Goal: Communication & Community: Answer question/provide support

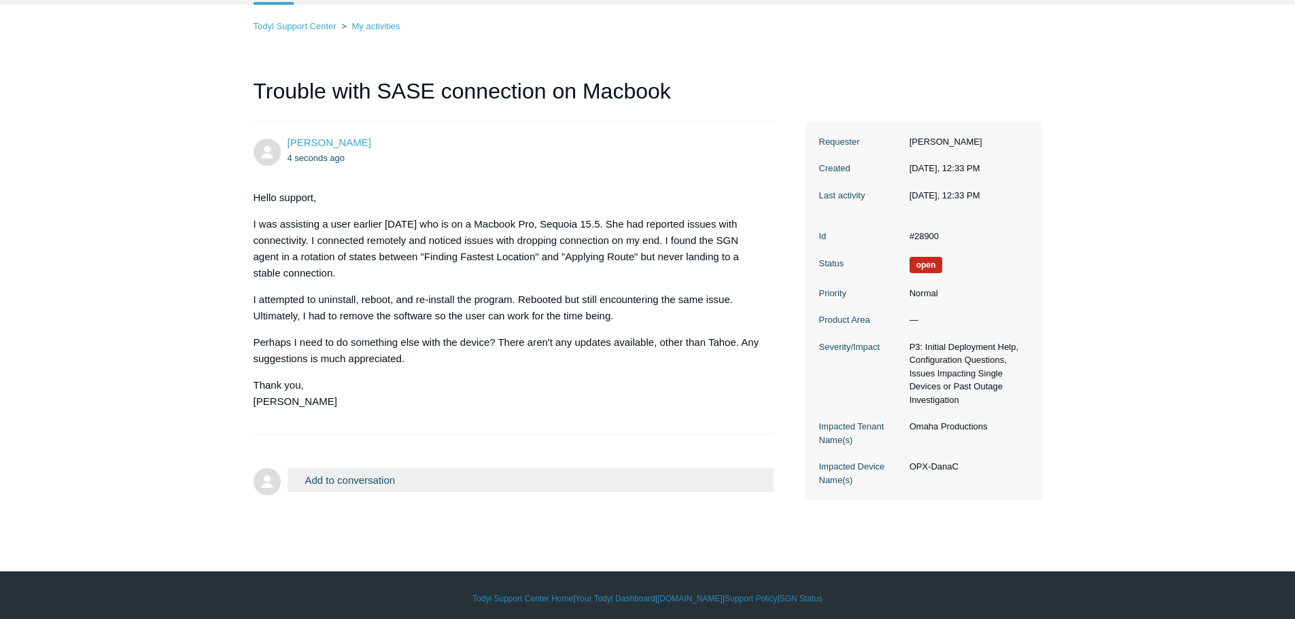
scroll to position [81, 0]
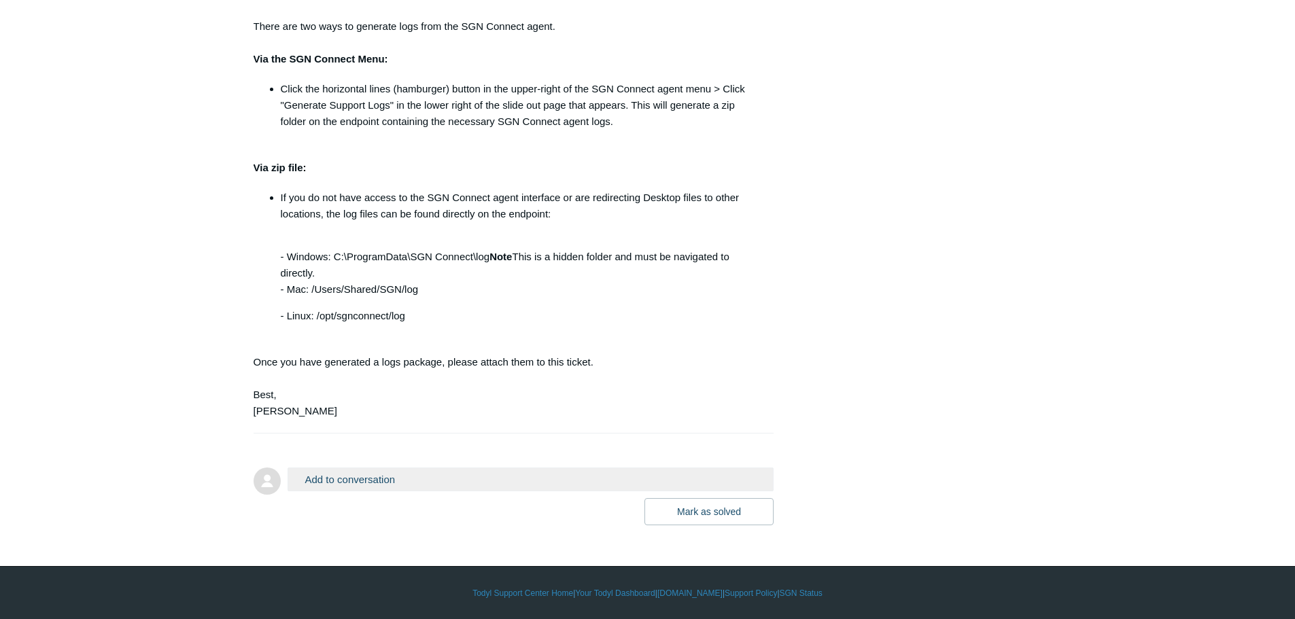
scroll to position [794, 0]
click at [371, 478] on button "Add to conversation" at bounding box center [531, 479] width 487 height 24
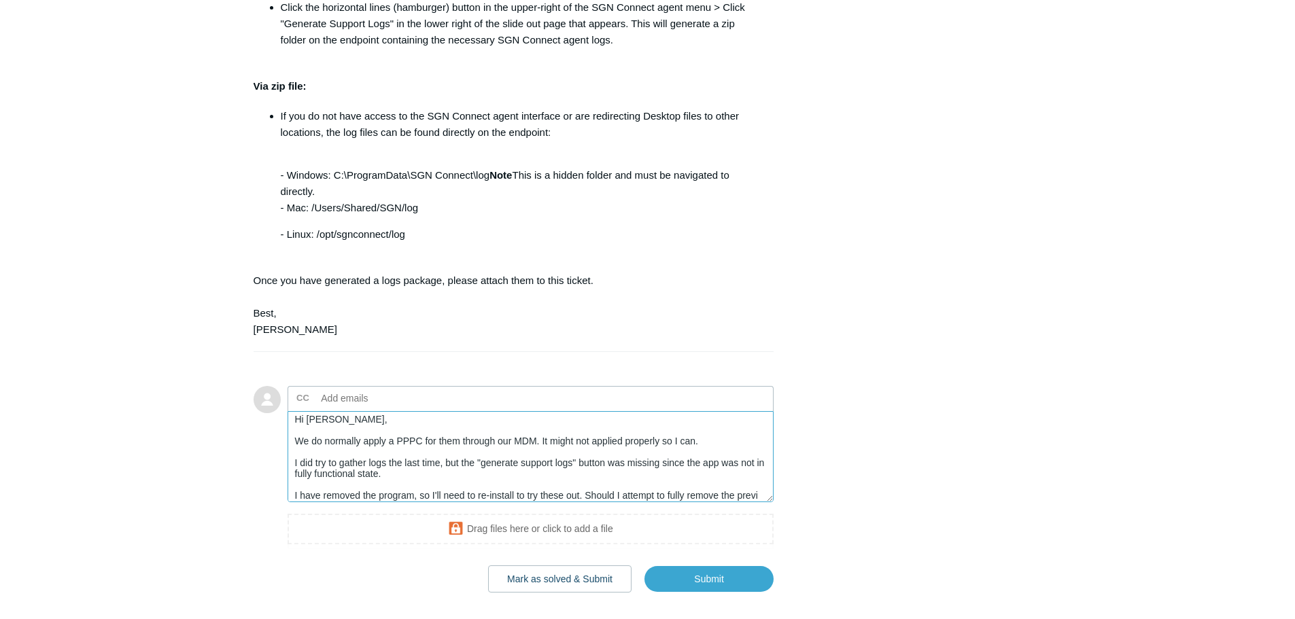
scroll to position [16, 0]
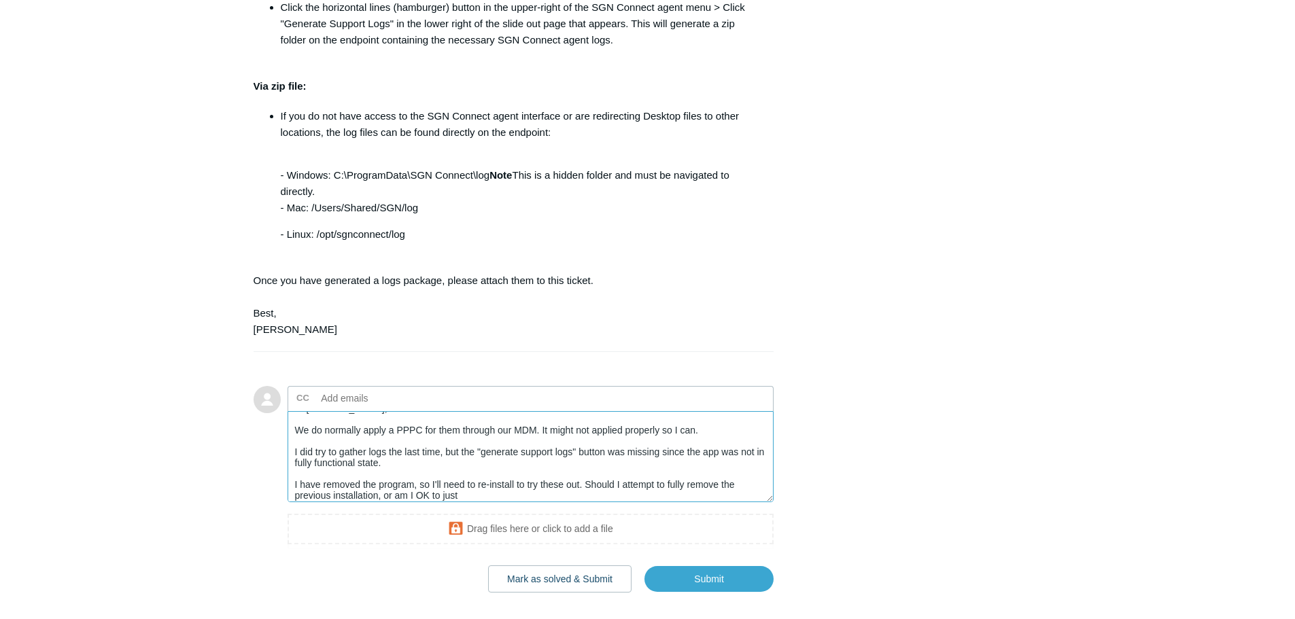
drag, startPoint x: 693, startPoint y: 489, endPoint x: 598, endPoint y: 502, distance: 95.3
click at [615, 477] on textarea "Hi Spencer, We do normally apply a PPPC for them through our MDM. It might not …" at bounding box center [531, 457] width 487 height 92
click at [591, 514] on iframe at bounding box center [531, 531] width 487 height 35
drag, startPoint x: 596, startPoint y: 502, endPoint x: 585, endPoint y: 479, distance: 25.3
click at [585, 479] on textarea "Hi Spencer, We do normally apply a PPPC for them through our MDM. It might not …" at bounding box center [531, 457] width 487 height 92
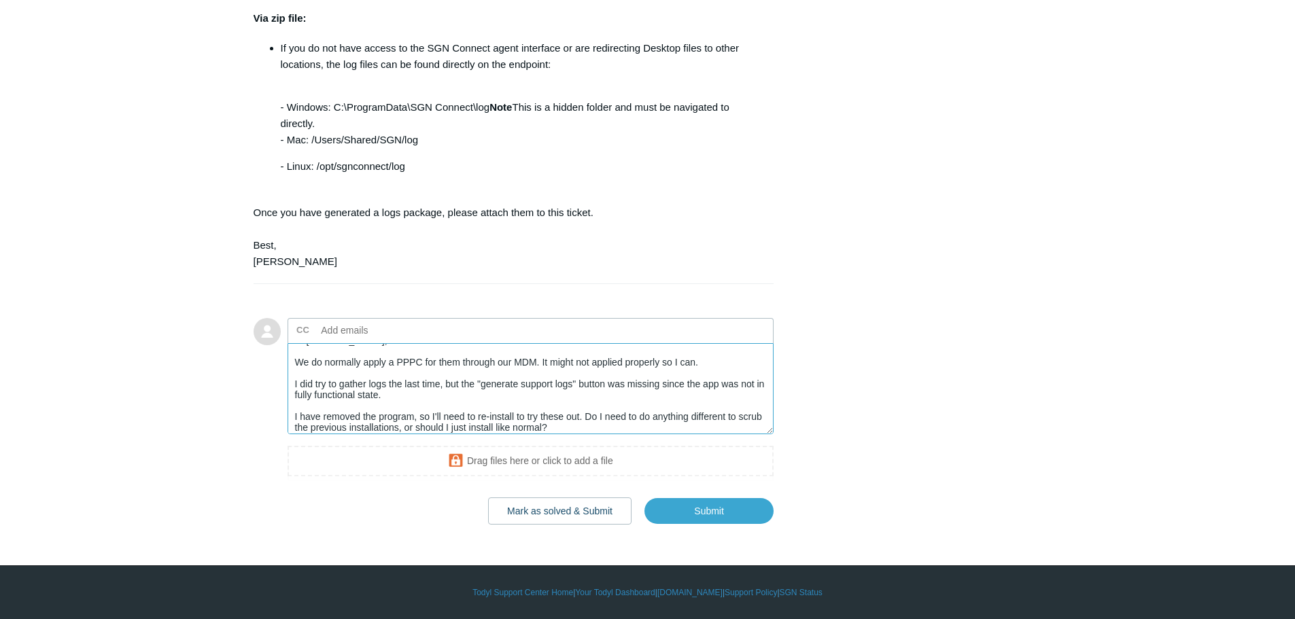
scroll to position [0, 0]
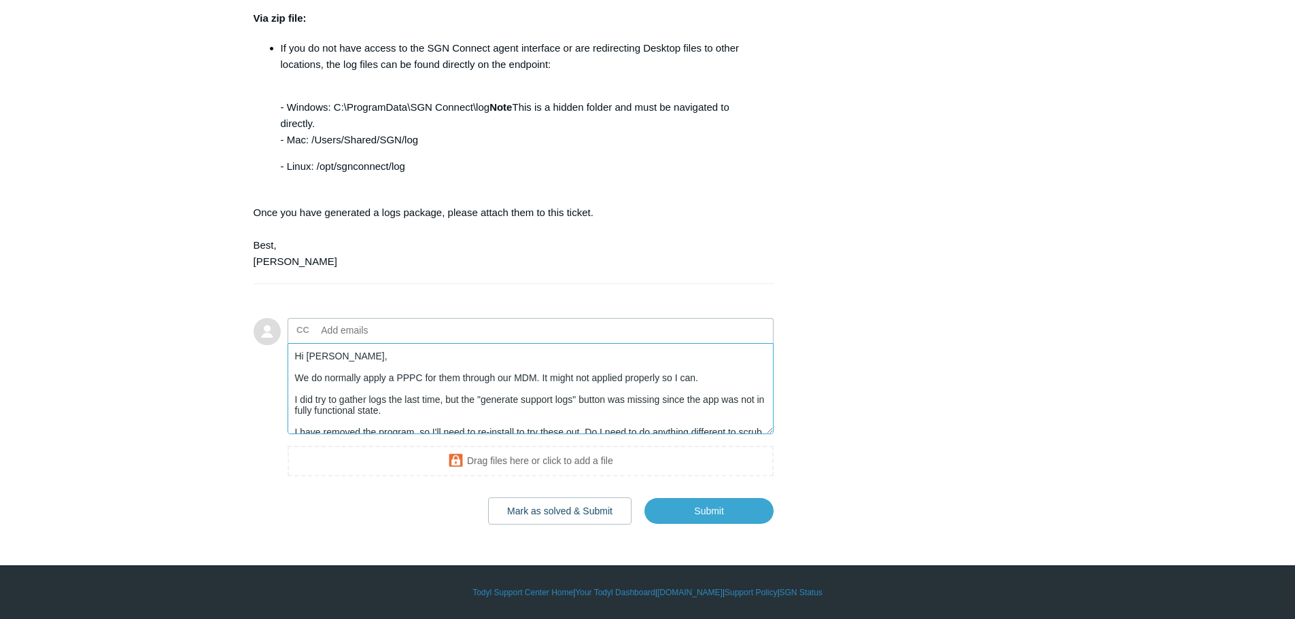
drag, startPoint x: 755, startPoint y: 401, endPoint x: 724, endPoint y: 403, distance: 30.7
click at [724, 403] on textarea "Hi Spencer, We do normally apply a PPPC for them through our MDM. It might not …" at bounding box center [531, 389] width 487 height 92
drag, startPoint x: 320, startPoint y: 411, endPoint x: 309, endPoint y: 411, distance: 10.2
click at [309, 411] on textarea "Hi Spencer, We do normally apply a PPPC for them through our MDM. It might not …" at bounding box center [531, 389] width 487 height 92
click at [430, 411] on textarea "Hi Spencer, We do normally apply a PPPC for them through our MDM. It might not …" at bounding box center [531, 389] width 487 height 92
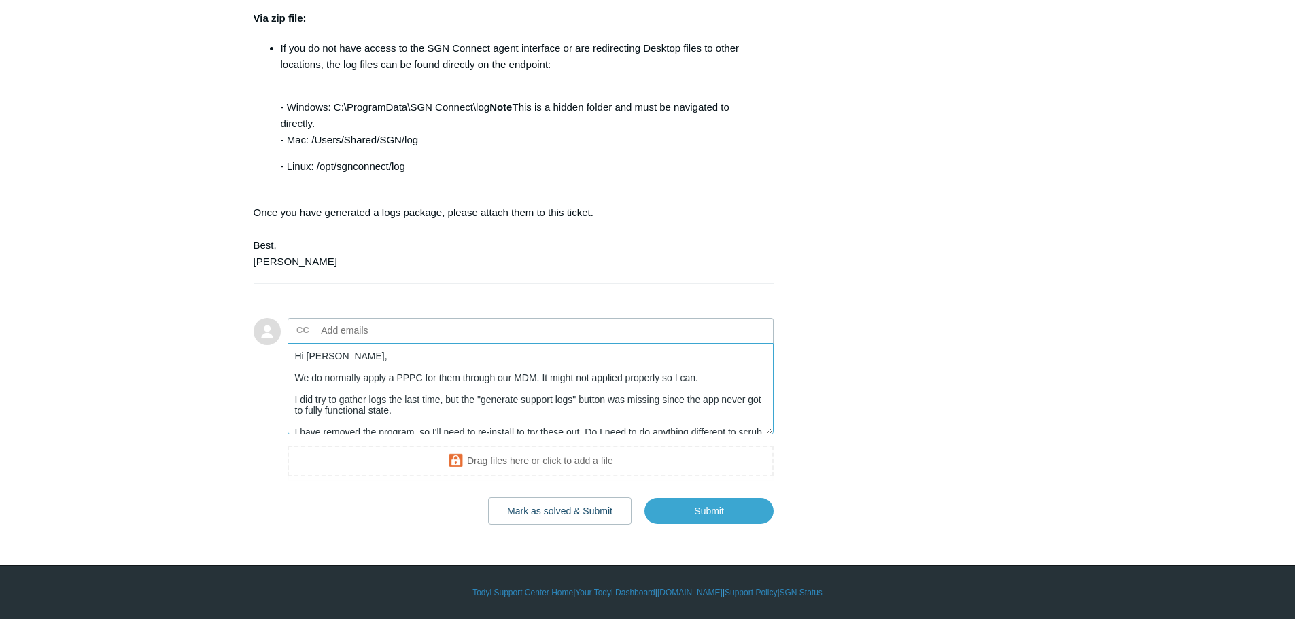
click at [566, 394] on textarea "Hi Spencer, We do normally apply a PPPC for them through our MDM. It might not …" at bounding box center [531, 389] width 487 height 92
click at [438, 382] on textarea "Hi Spencer, We do normally apply a PPPC for them through our MDM. It might not …" at bounding box center [531, 389] width 487 height 92
click at [593, 379] on textarea "Hi Spencer, We do normally apply a PPPC for them through our MDM. It might not …" at bounding box center [531, 389] width 487 height 92
click at [683, 381] on textarea "Hi Spencer, We do normally apply a PPPC for them through our MDM. It might not …" at bounding box center [531, 389] width 487 height 92
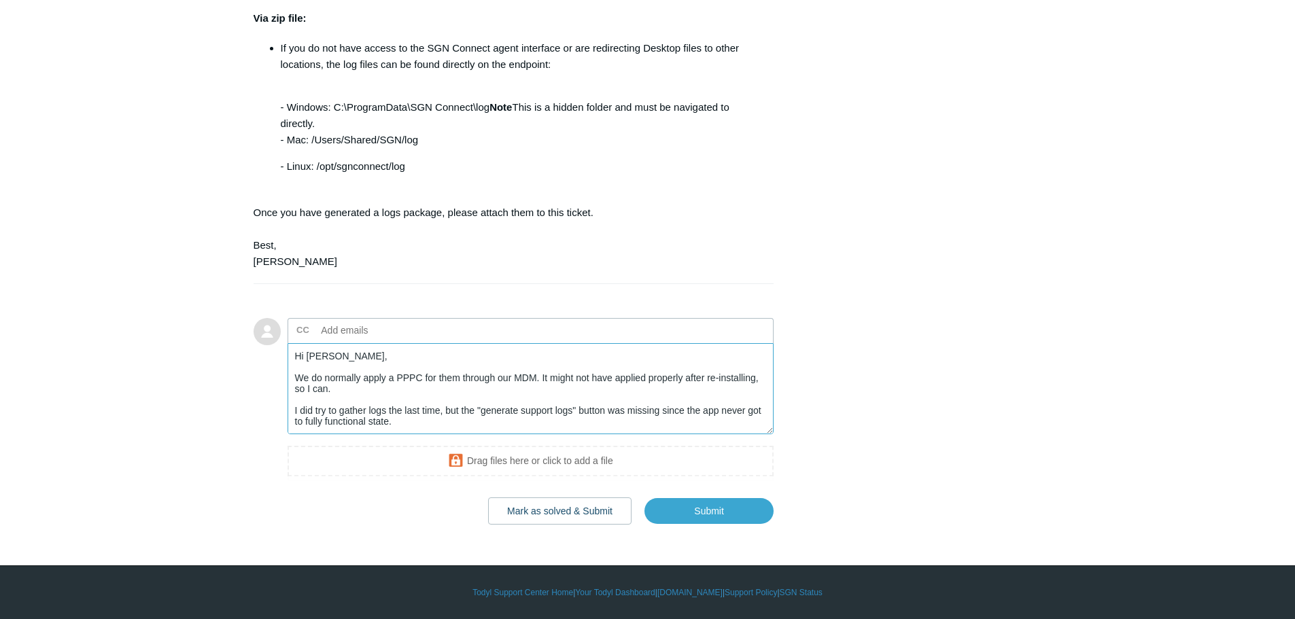
click at [368, 391] on textarea "Hi Spencer, We do normally apply a PPPC for them through our MDM. It might not …" at bounding box center [531, 389] width 487 height 92
click at [455, 421] on textarea "Hi Spencer, We do normally apply a PPPC for them through our MDM. It might not …" at bounding box center [531, 389] width 487 height 92
drag, startPoint x: 314, startPoint y: 409, endPoint x: 298, endPoint y: 412, distance: 16.7
click at [298, 412] on textarea "Hi Spencer, We do normally apply a PPPC for them through our MDM. It might not …" at bounding box center [531, 389] width 487 height 92
click at [449, 419] on textarea "Hi Spencer, We do normally apply a PPPC for them through our MDM. It might not …" at bounding box center [531, 389] width 487 height 92
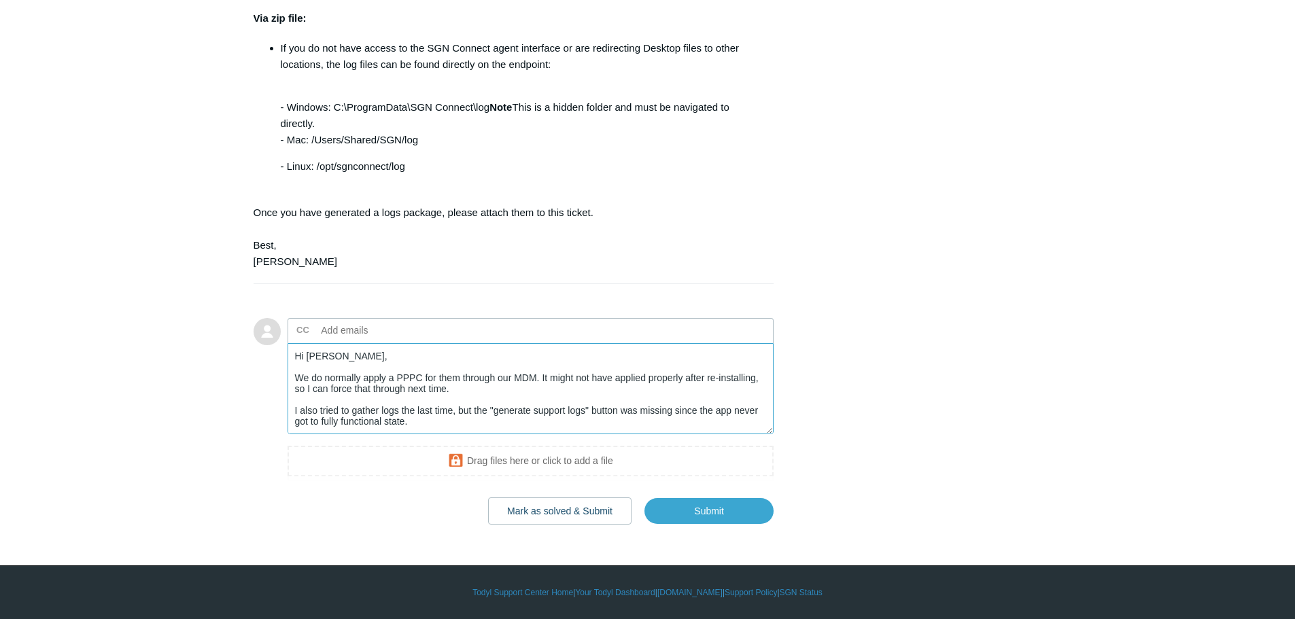
scroll to position [65, 0]
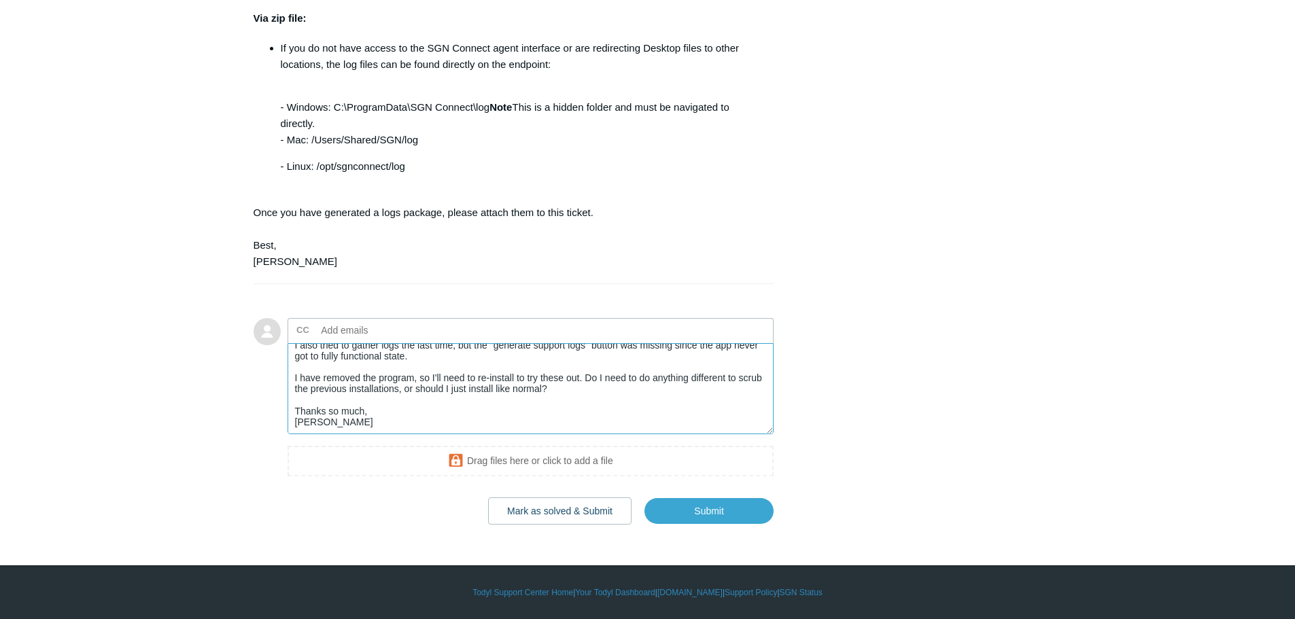
click at [524, 421] on textarea "Hi Spencer, We do normally apply a PPPC for them through our MDM. It might not …" at bounding box center [531, 389] width 487 height 92
click at [293, 377] on textarea "Hi Spencer, We do normally apply a PPPC for them through our MDM. It might not …" at bounding box center [531, 389] width 487 height 92
drag, startPoint x: 522, startPoint y: 379, endPoint x: 514, endPoint y: 377, distance: 8.3
click at [514, 377] on textarea "Hi Spencer, We do normally apply a PPPC for them through our MDM. It might not …" at bounding box center [531, 389] width 487 height 92
click at [517, 375] on textarea "Hi Spencer, We do normally apply a PPPC for them through our MDM. It might not …" at bounding box center [531, 389] width 487 height 92
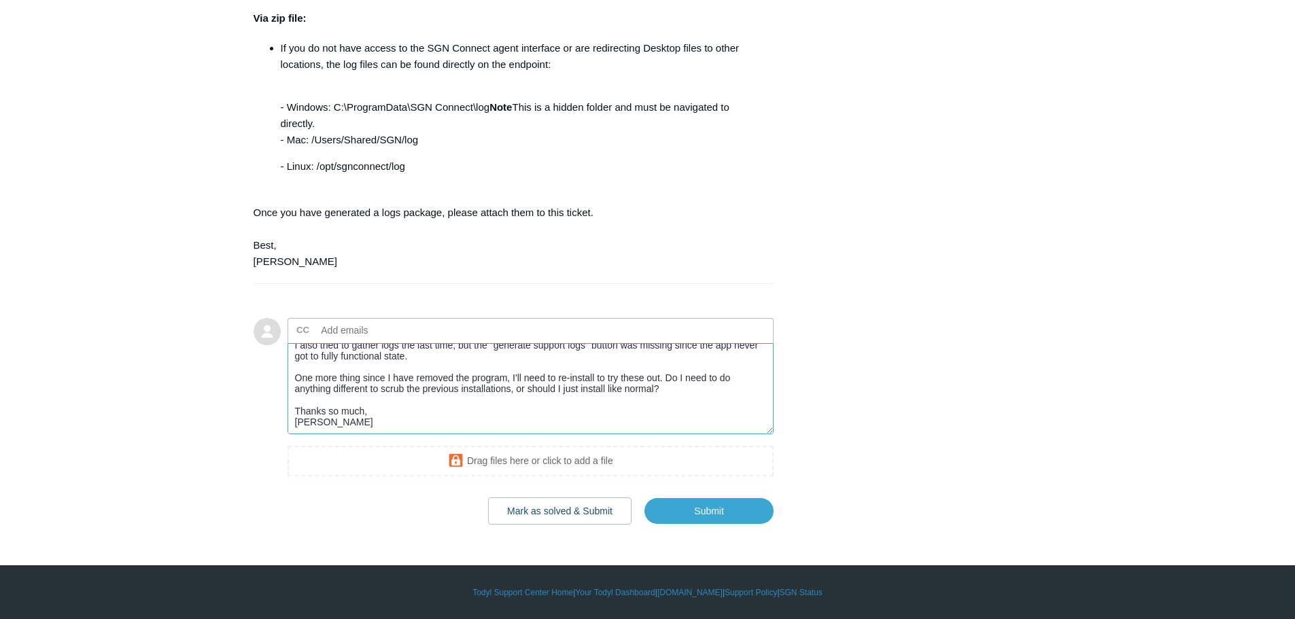
click at [521, 376] on textarea "Hi Spencer, We do normally apply a PPPC for them through our MDM. It might not …" at bounding box center [531, 389] width 487 height 92
click at [575, 398] on textarea "Hi Spencer, We do normally apply a PPPC for them through our MDM. It might not …" at bounding box center [531, 389] width 487 height 92
click at [663, 375] on textarea "Hi Spencer, We do normally apply a PPPC for them through our MDM. It might not …" at bounding box center [531, 389] width 487 height 92
type textarea "Hi Spencer, We do normally apply a PPPC for them through our MDM. It might not …"
click at [693, 514] on input "Submit" at bounding box center [708, 511] width 129 height 27
